Goal: Task Accomplishment & Management: Complete application form

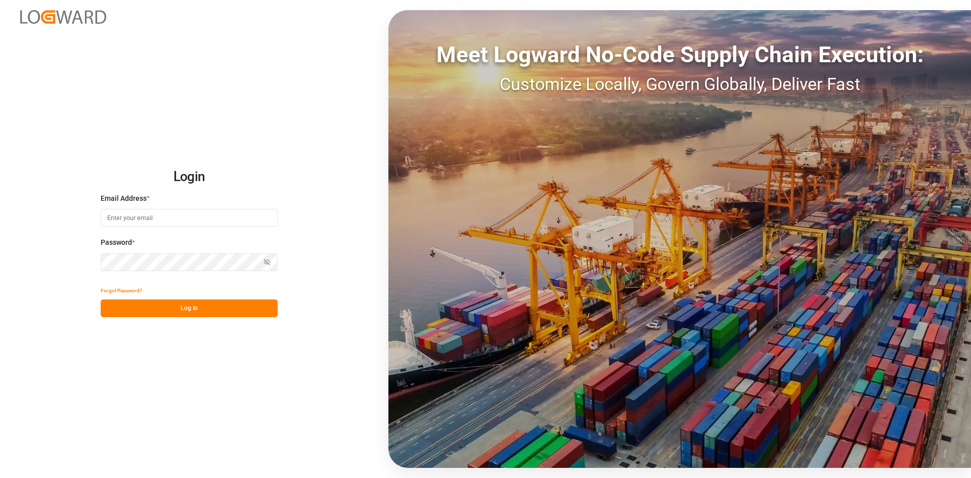
type input "[EMAIL_ADDRESS][DOMAIN_NAME]"
click at [209, 308] on button "Log In" at bounding box center [189, 308] width 177 height 18
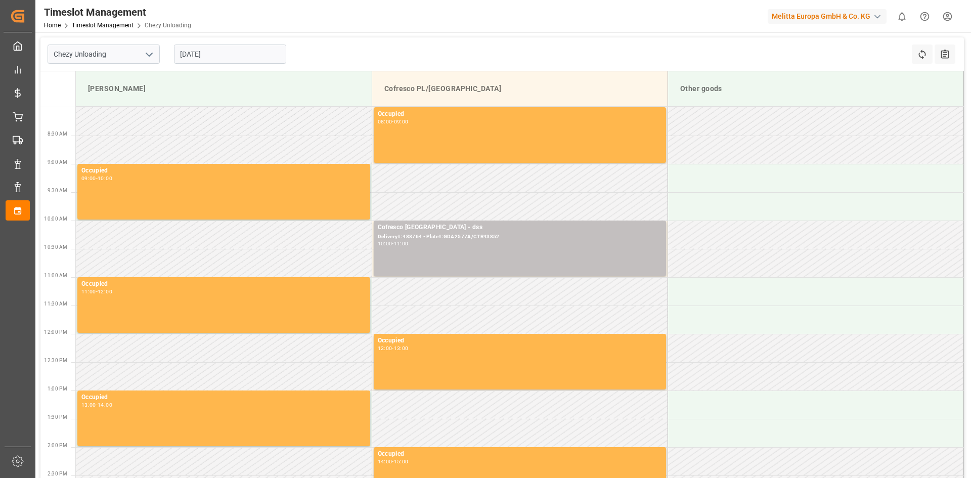
click at [238, 56] on input "[DATE]" at bounding box center [230, 53] width 112 height 19
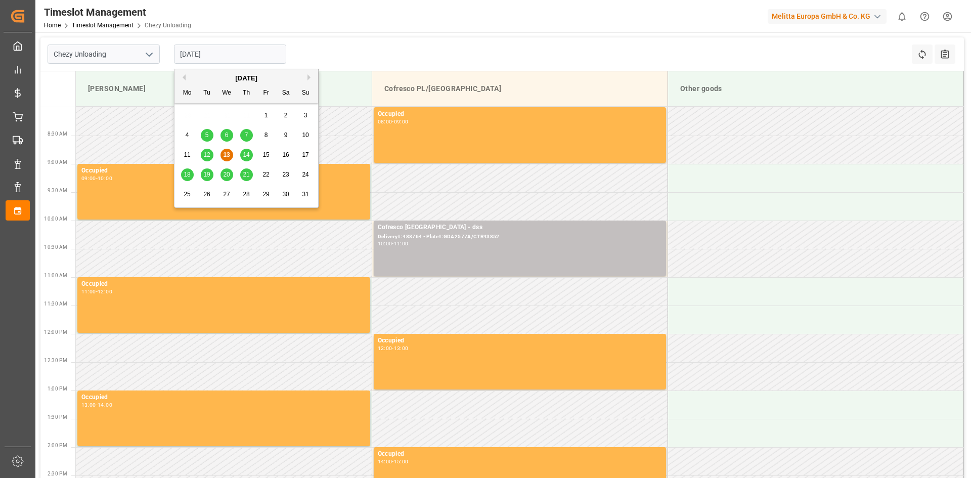
click at [240, 178] on div "21" at bounding box center [246, 175] width 13 height 12
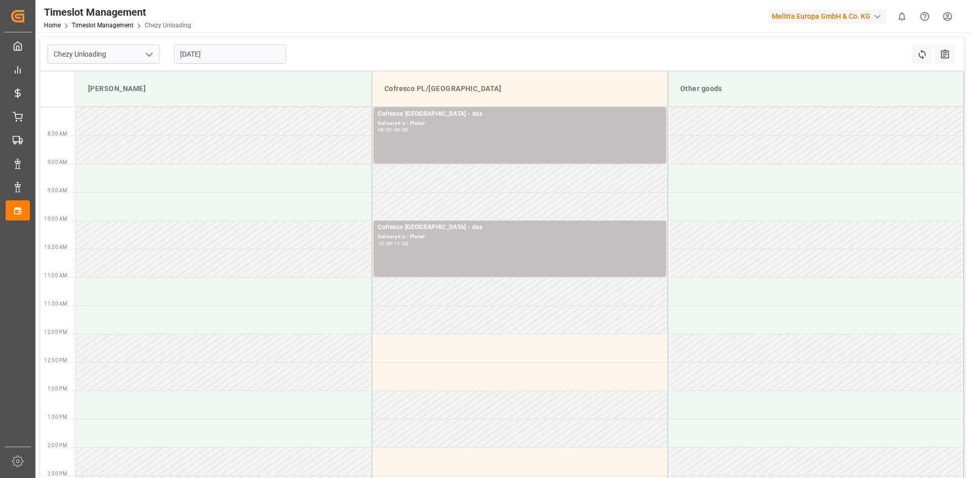
click at [200, 53] on input "[DATE]" at bounding box center [230, 53] width 112 height 19
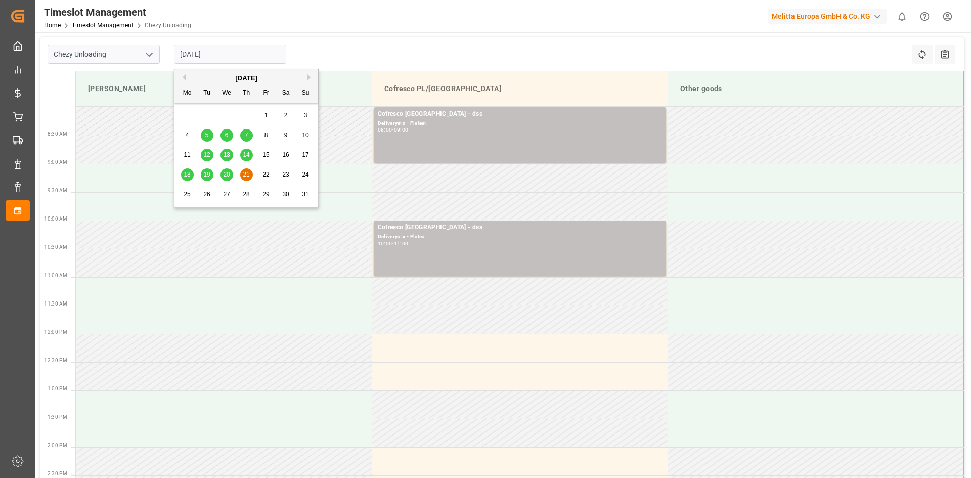
click at [229, 172] on span "20" at bounding box center [226, 174] width 7 height 7
type input "[DATE]"
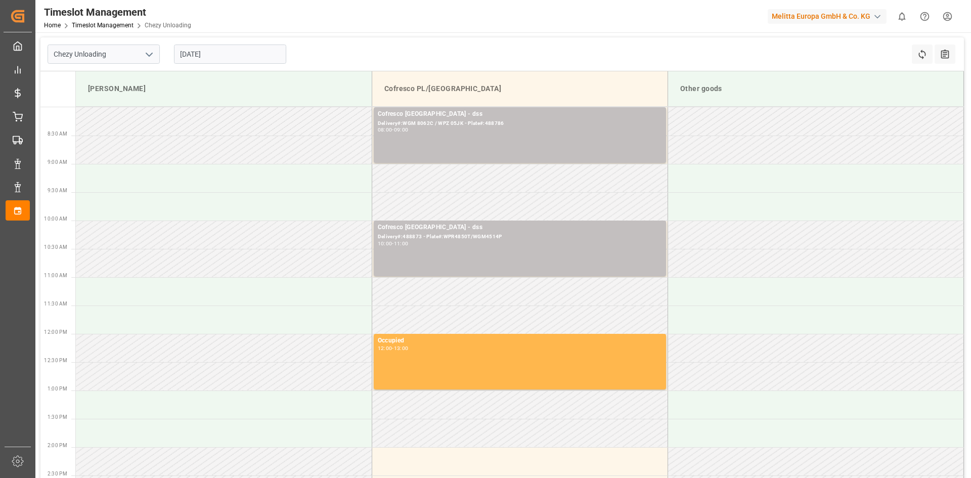
scroll to position [51, 0]
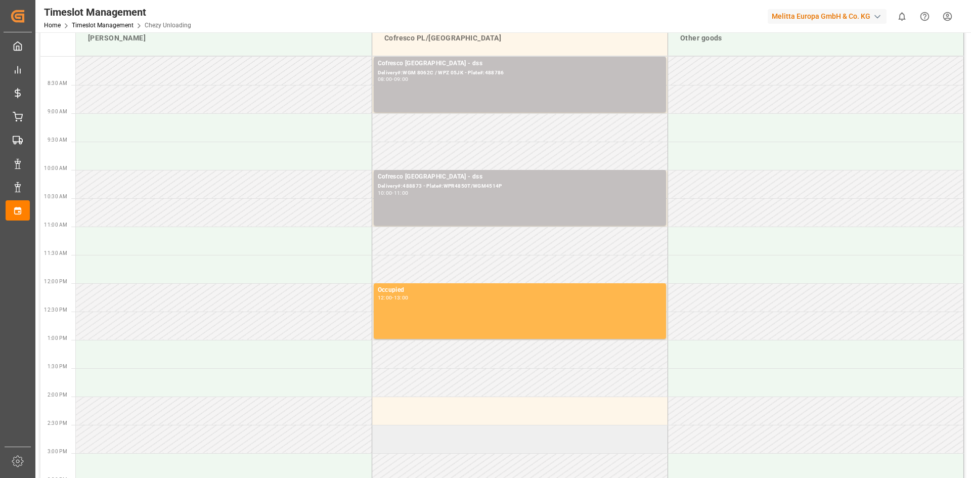
click at [445, 426] on td at bounding box center [520, 439] width 296 height 28
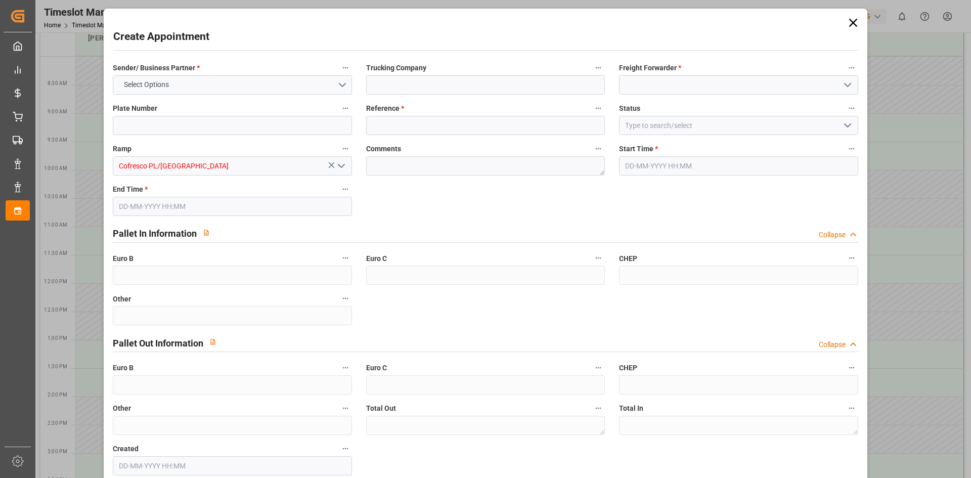
type input "0"
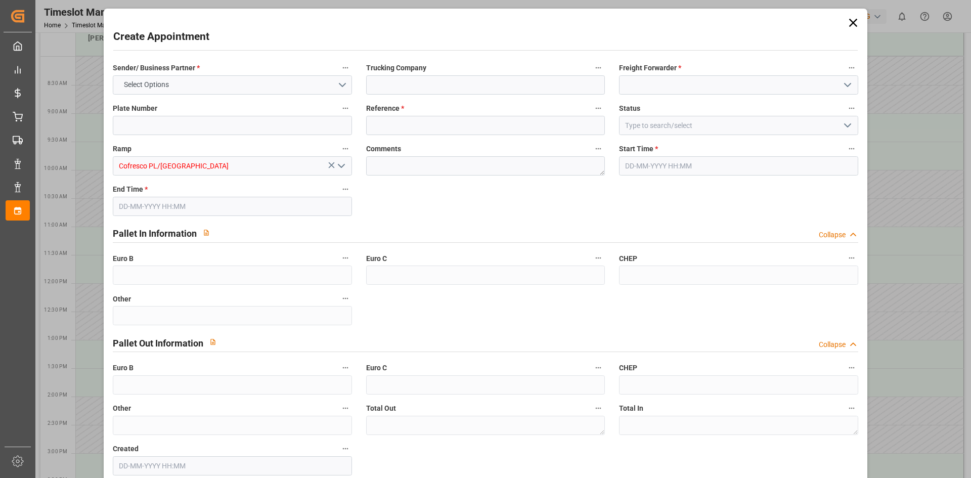
type input "0"
type input "[DATE] 14:30"
type input "[DATE] 15:30"
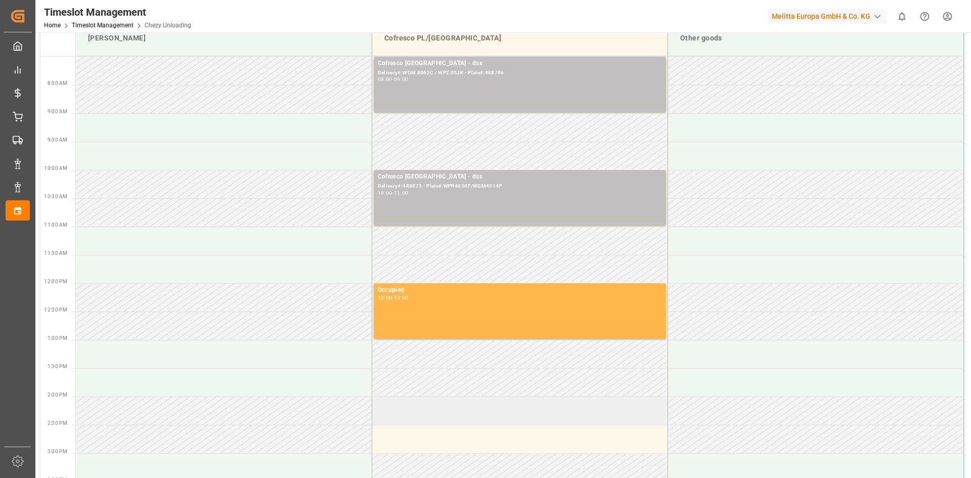
click at [502, 405] on td at bounding box center [520, 410] width 296 height 28
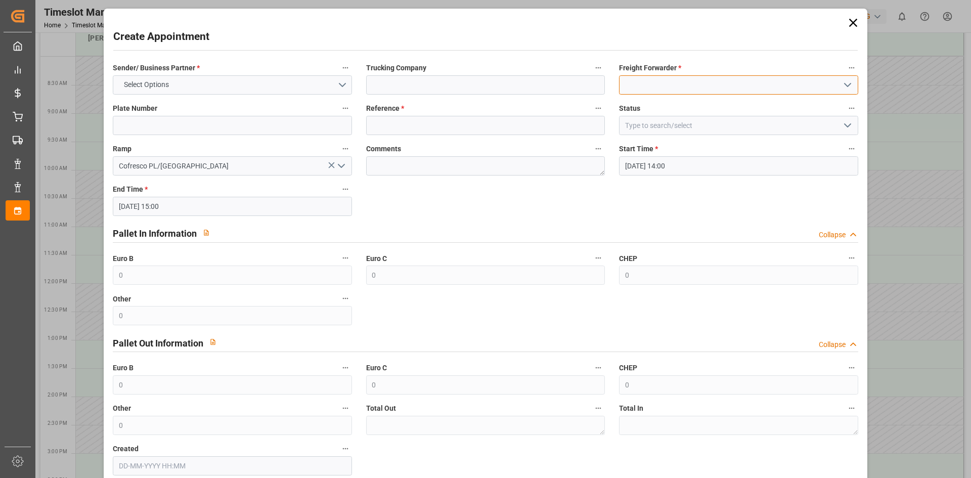
click at [714, 81] on input at bounding box center [738, 84] width 239 height 19
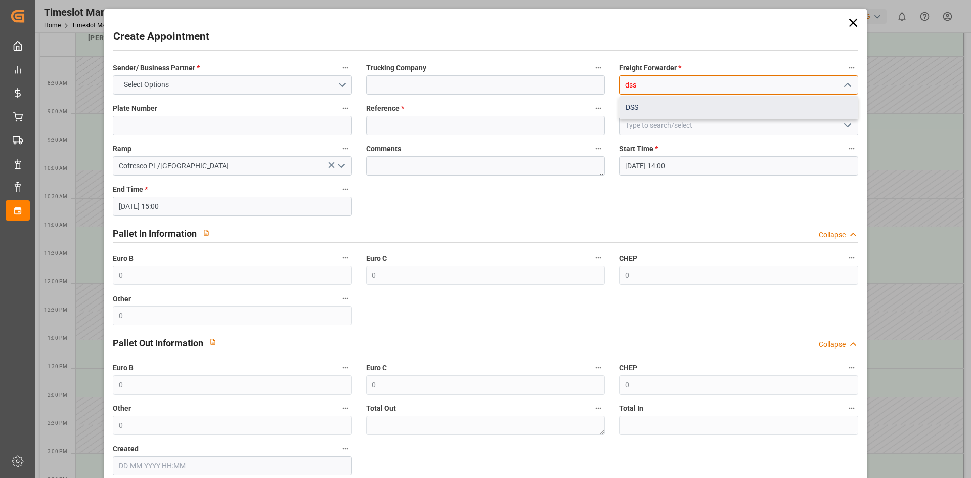
click at [652, 109] on div "DSS" at bounding box center [738, 107] width 238 height 23
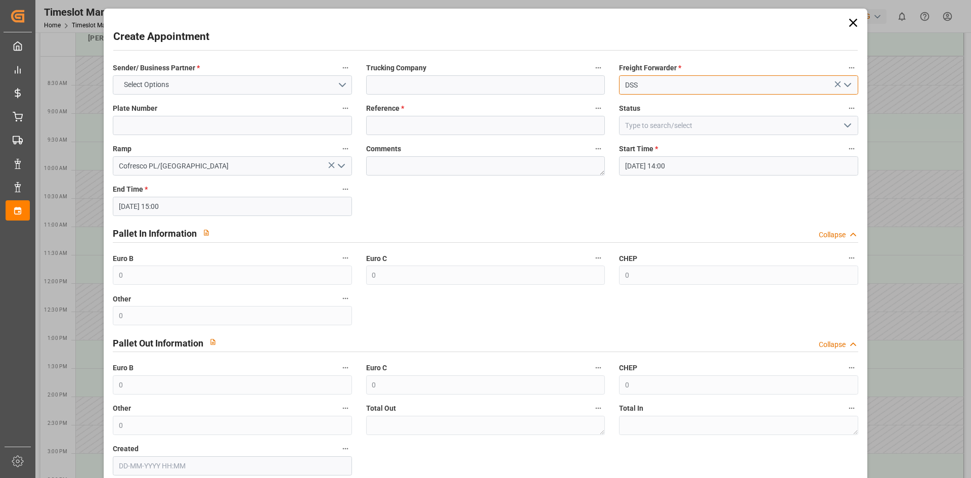
type input "DSS"
click at [542, 89] on input at bounding box center [485, 84] width 239 height 19
type input "dss"
click at [405, 125] on input at bounding box center [485, 125] width 239 height 19
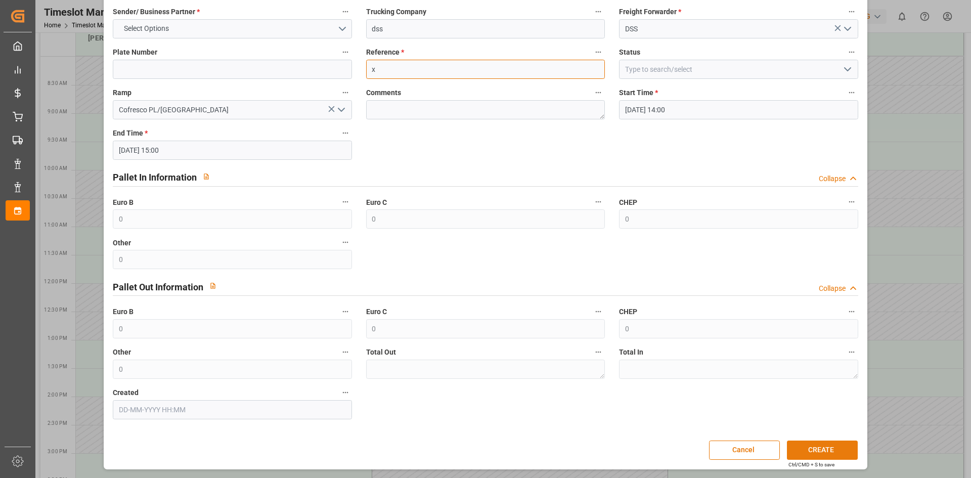
type input "x"
click at [814, 449] on button "CREATE" at bounding box center [822, 449] width 71 height 19
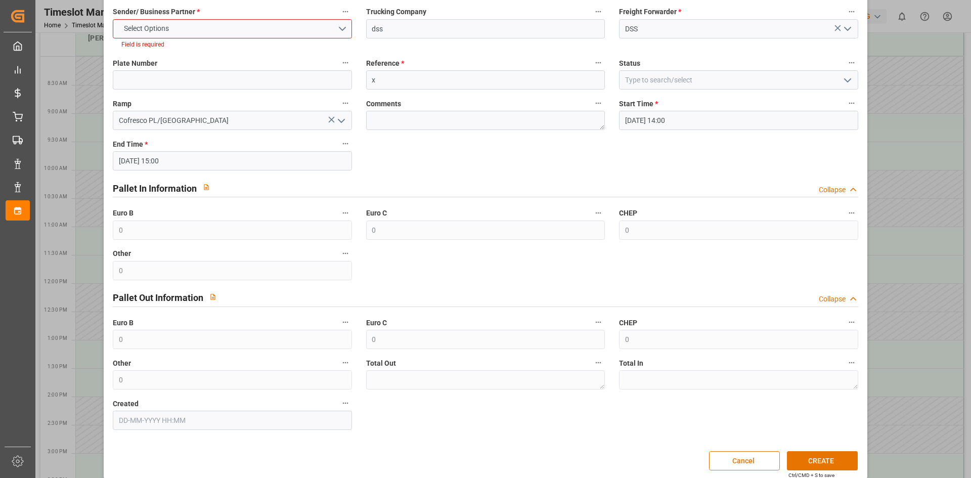
scroll to position [67, 0]
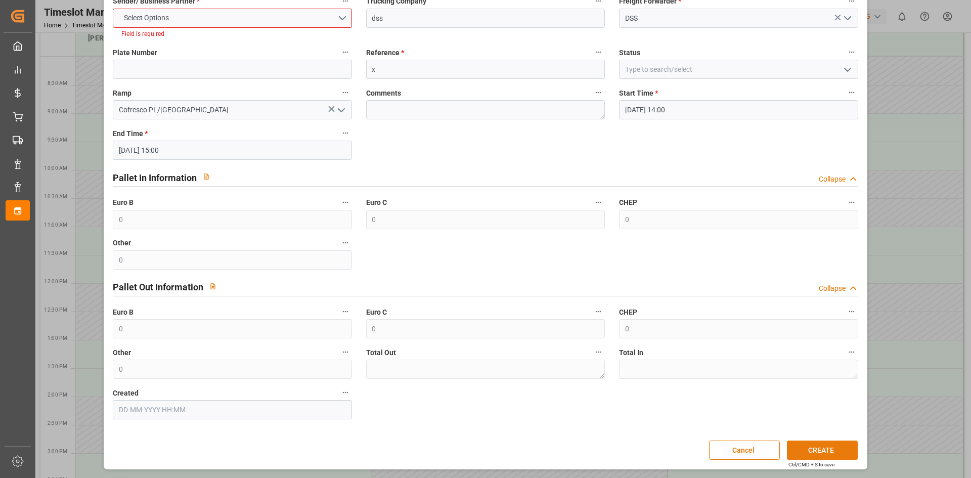
click at [837, 447] on button "CREATE" at bounding box center [822, 449] width 71 height 19
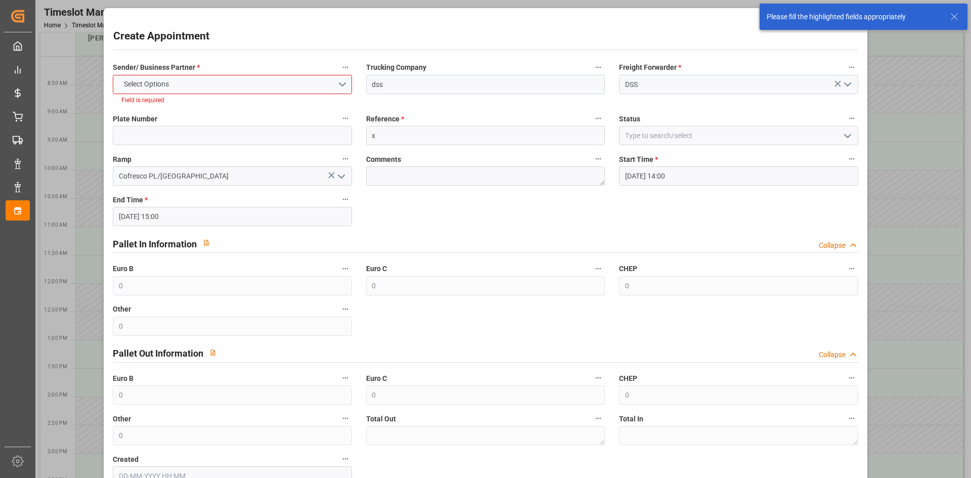
scroll to position [0, 0]
click at [239, 86] on button "Select Options" at bounding box center [232, 84] width 239 height 19
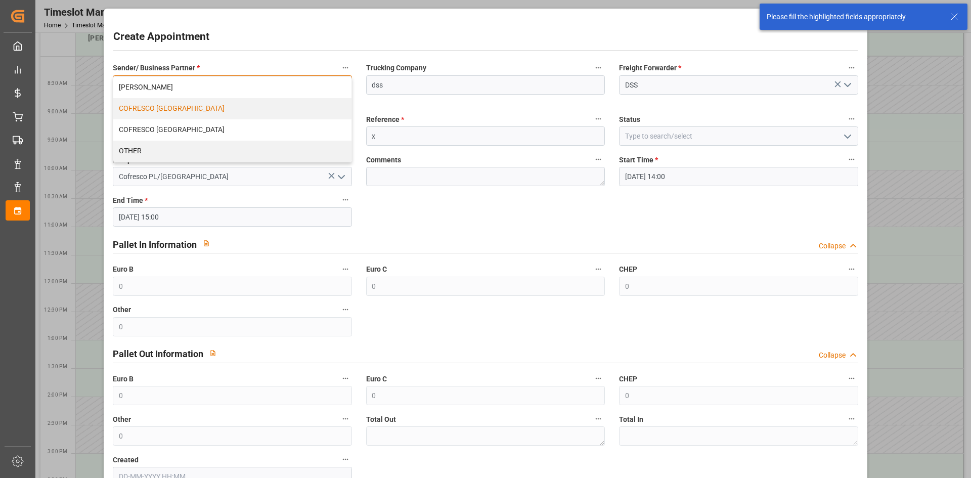
click at [201, 111] on div "COFRESCO [GEOGRAPHIC_DATA]" at bounding box center [232, 108] width 238 height 21
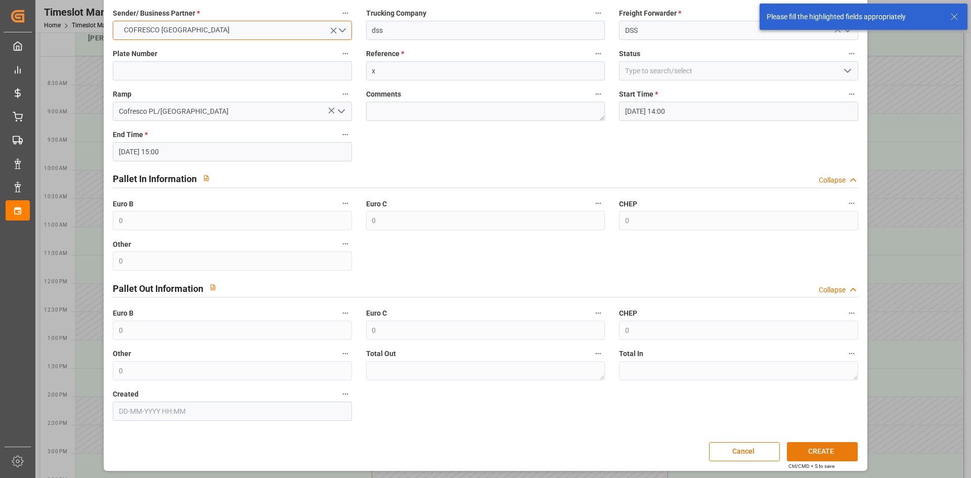
scroll to position [56, 0]
click at [823, 453] on button "CREATE" at bounding box center [822, 449] width 71 height 19
